Goal: Task Accomplishment & Management: Manage account settings

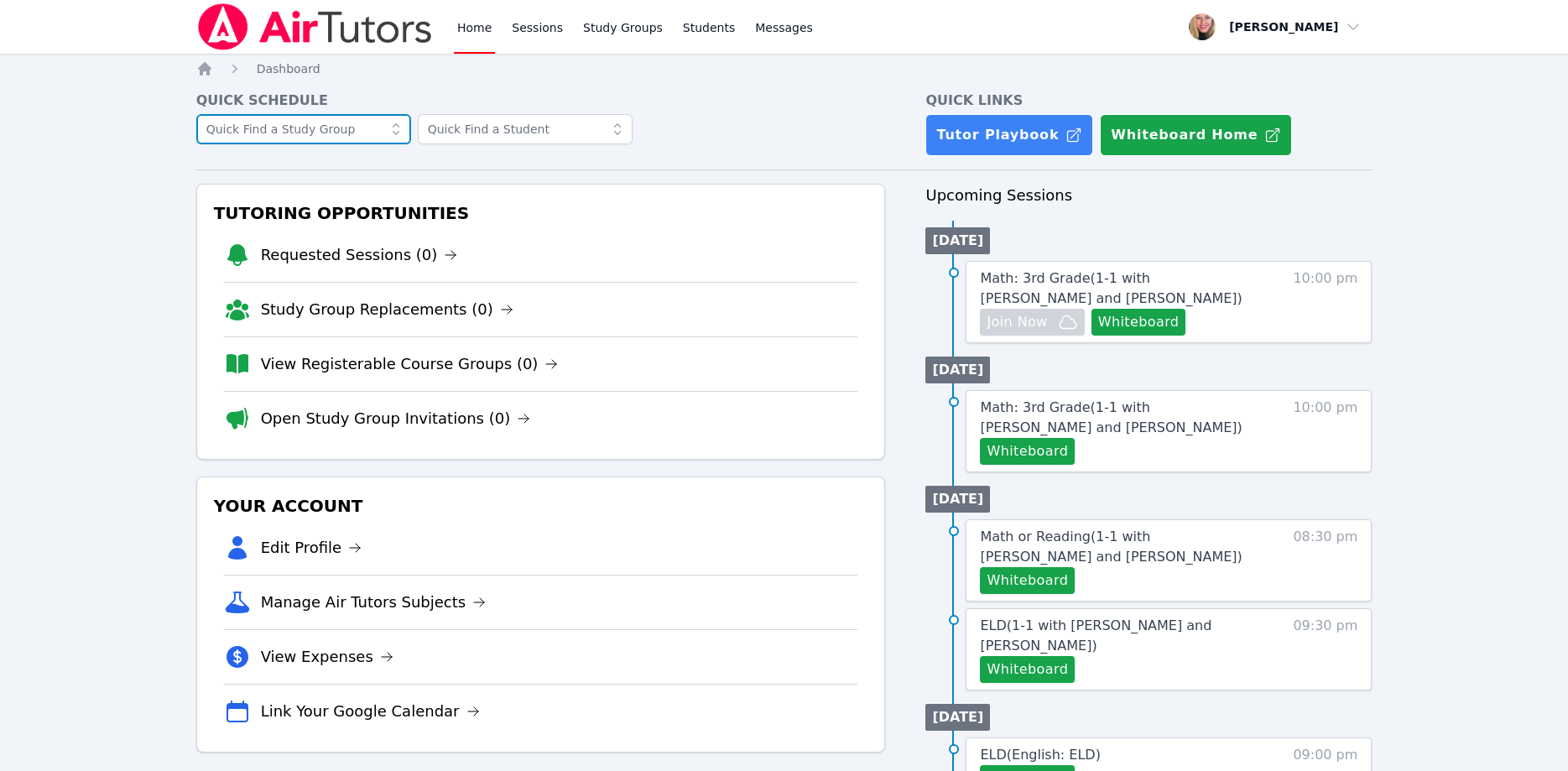
click at [371, 128] on input "text" at bounding box center [303, 129] width 215 height 30
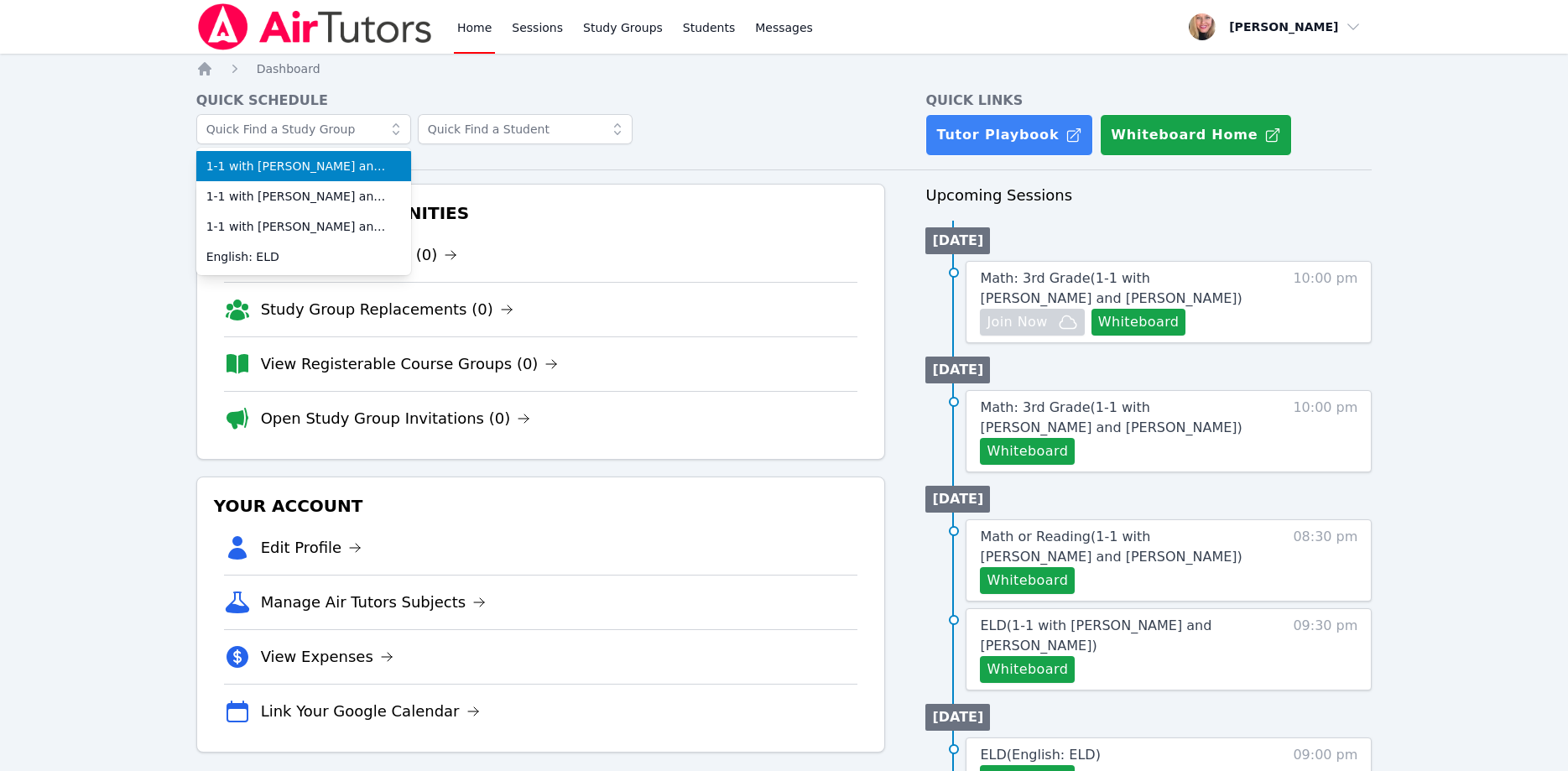
click at [759, 132] on div "1-1 with Ella Albou and Asia Mason 1-1 with Kira Tsiupa and Asia Mason 1-1 with…" at bounding box center [540, 134] width 689 height 40
